Goal: Use online tool/utility: Utilize a website feature to perform a specific function

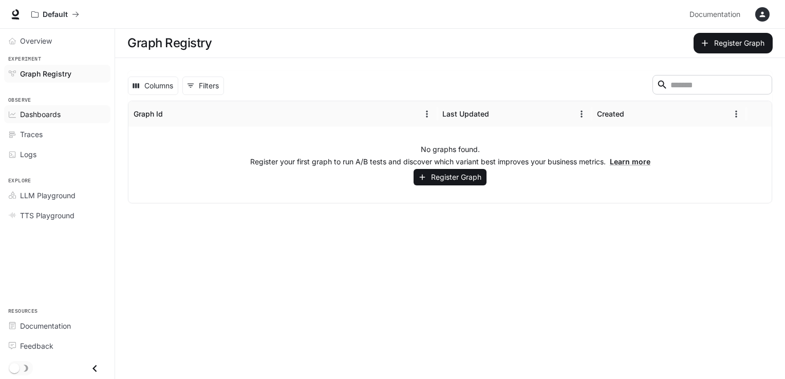
click at [33, 114] on span "Dashboards" at bounding box center [40, 114] width 41 height 11
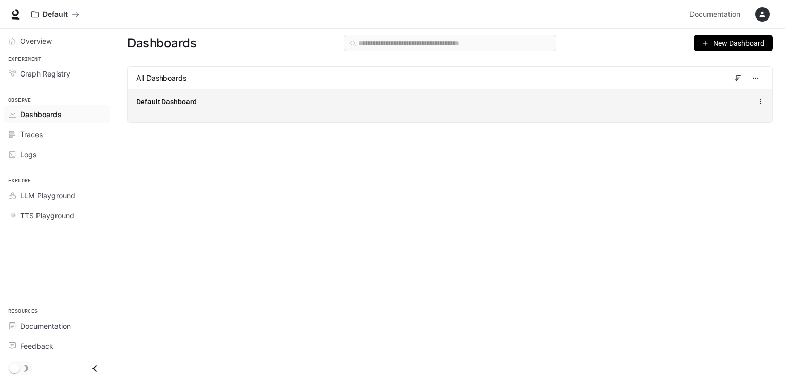
click at [760, 104] on icon at bounding box center [760, 101] width 7 height 7
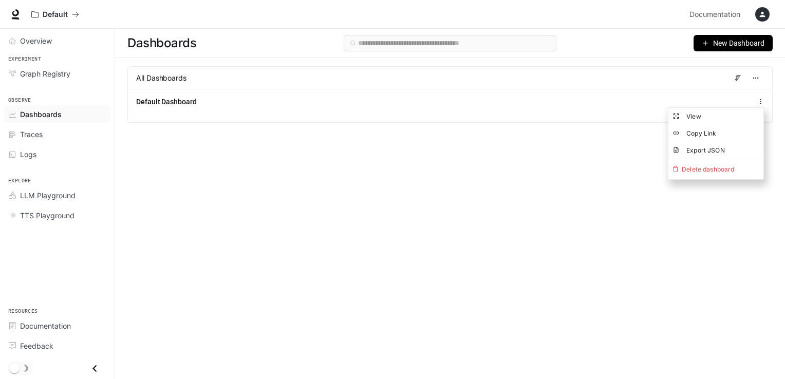
click at [553, 203] on div "Dashboards New Dashboard All Dashboards Default Dashboard" at bounding box center [450, 185] width 670 height 313
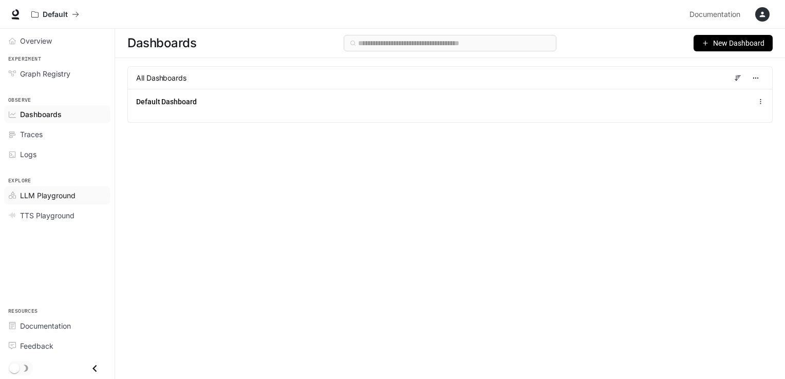
click at [58, 191] on span "LLM Playground" at bounding box center [47, 195] width 55 height 11
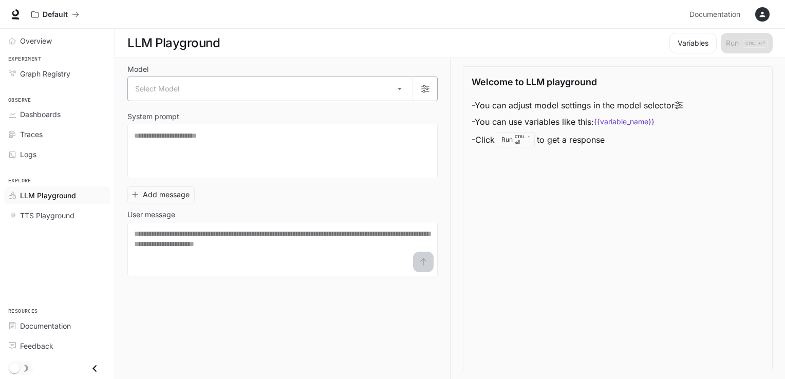
click at [401, 87] on body "Skip to main content Default Documentation Documentation Portal Overview Experi…" at bounding box center [392, 190] width 785 height 380
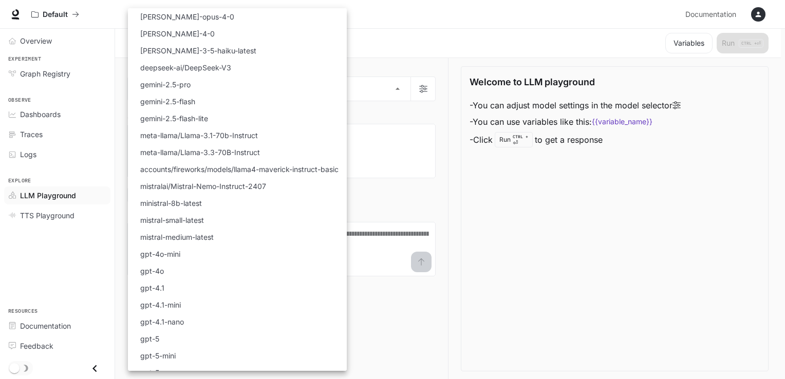
click at [536, 201] on div at bounding box center [392, 189] width 785 height 379
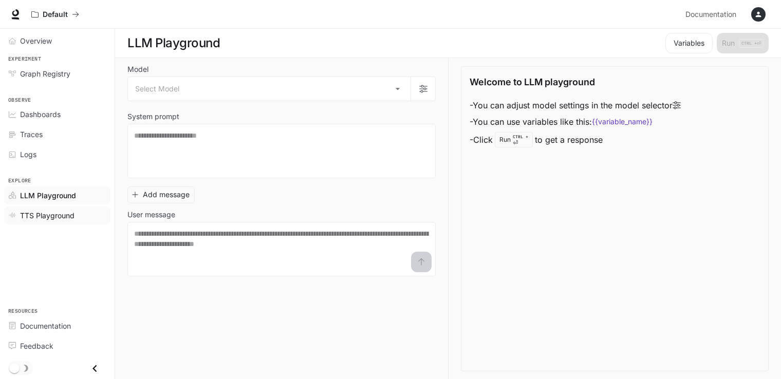
click at [35, 215] on span "TTS Playground" at bounding box center [47, 215] width 54 height 11
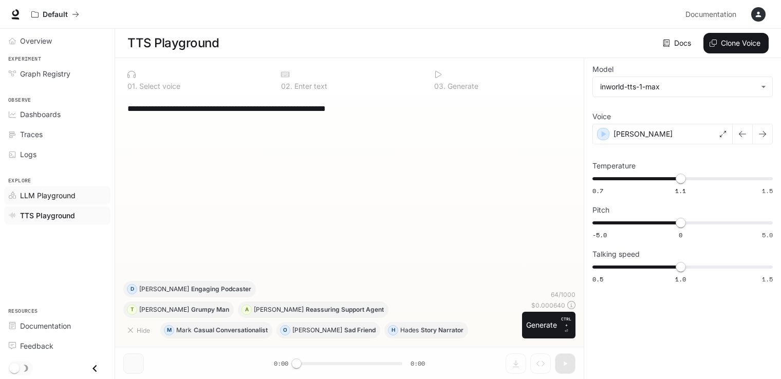
click at [31, 193] on span "LLM Playground" at bounding box center [47, 195] width 55 height 11
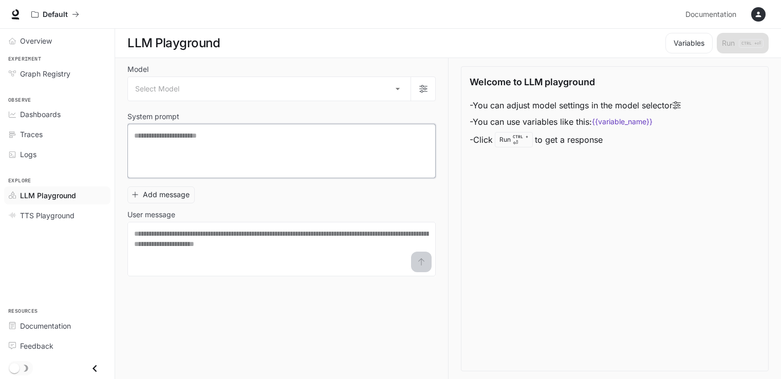
click at [214, 138] on textarea at bounding box center [281, 151] width 295 height 41
